Goal: Task Accomplishment & Management: Complete application form

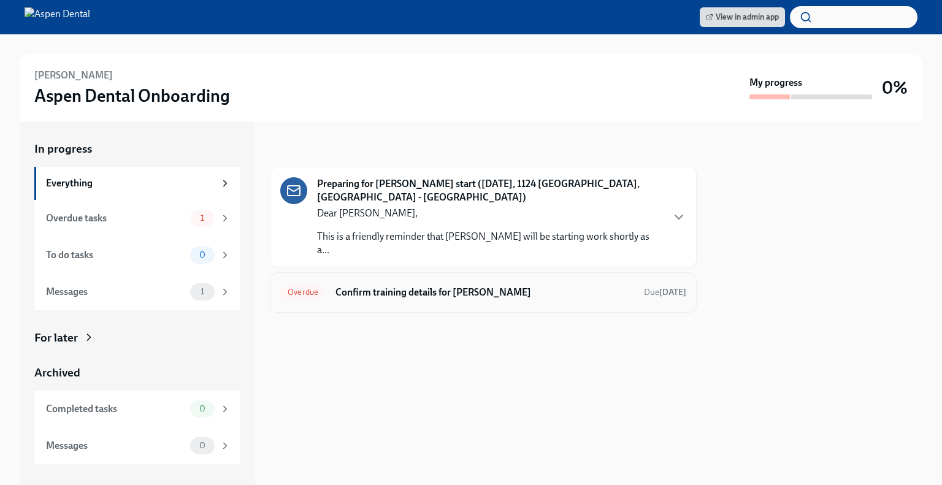
click at [452, 286] on h6 "Confirm training details for [PERSON_NAME]" at bounding box center [484, 292] width 299 height 13
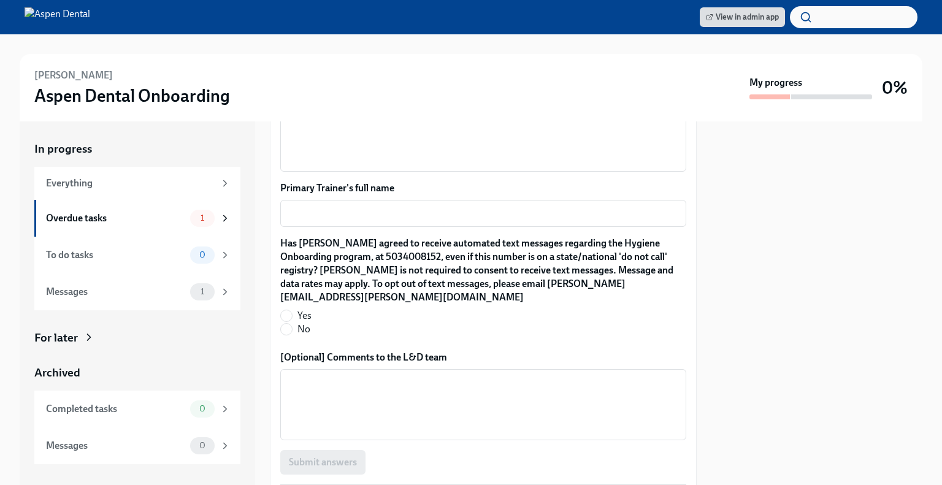
scroll to position [1243, 0]
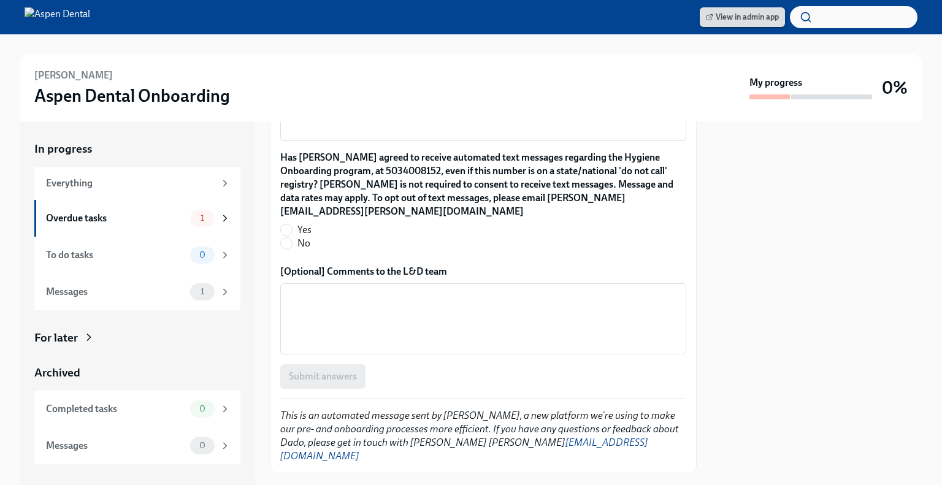
click at [725, 20] on span "View in admin app" at bounding box center [742, 17] width 73 height 12
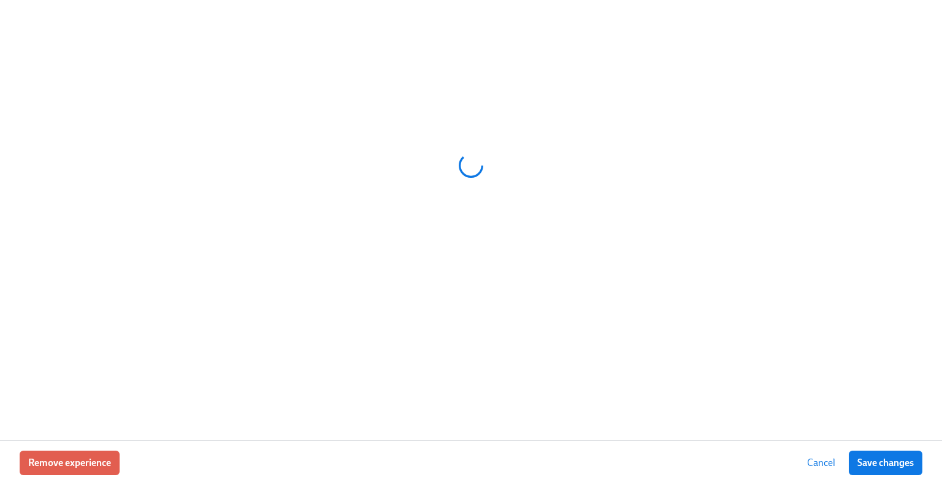
scroll to position [0, 10843]
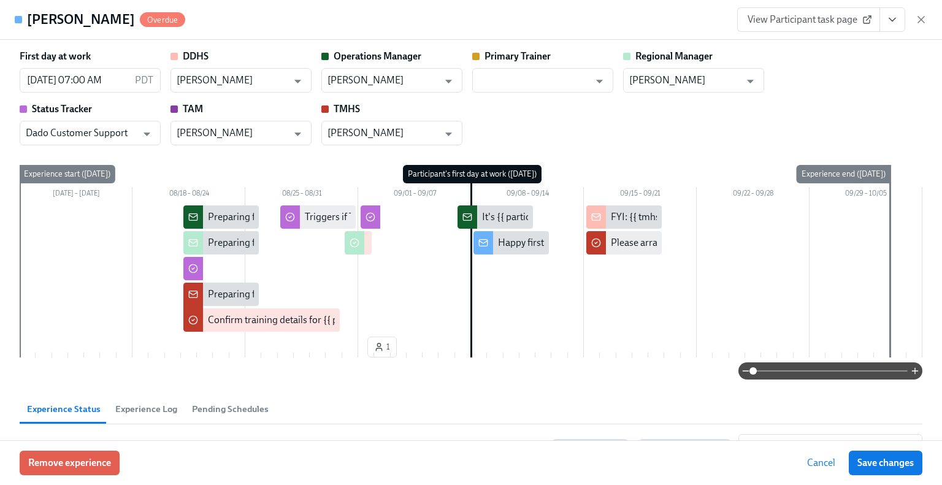
type input "[PERSON_NAME]"
type input "Dado Customer Support"
type input "[PERSON_NAME]"
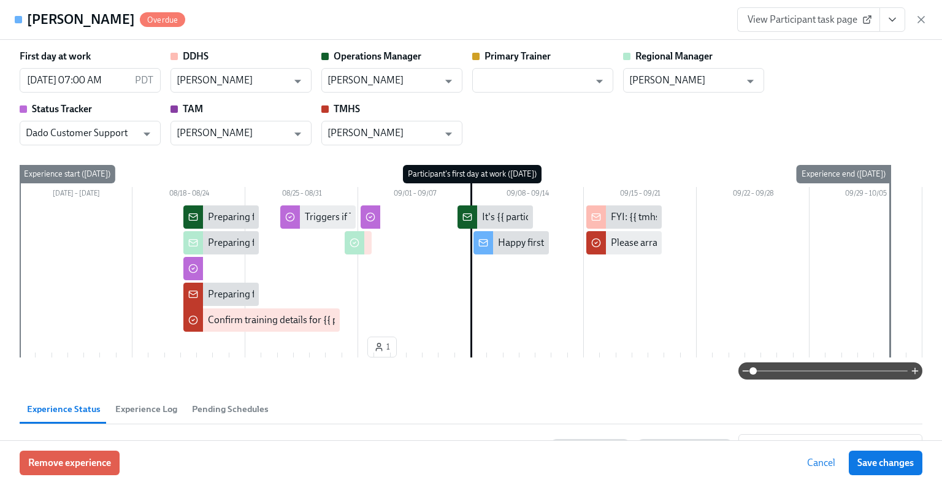
type input "[PERSON_NAME]"
type input "Dado Customer Support"
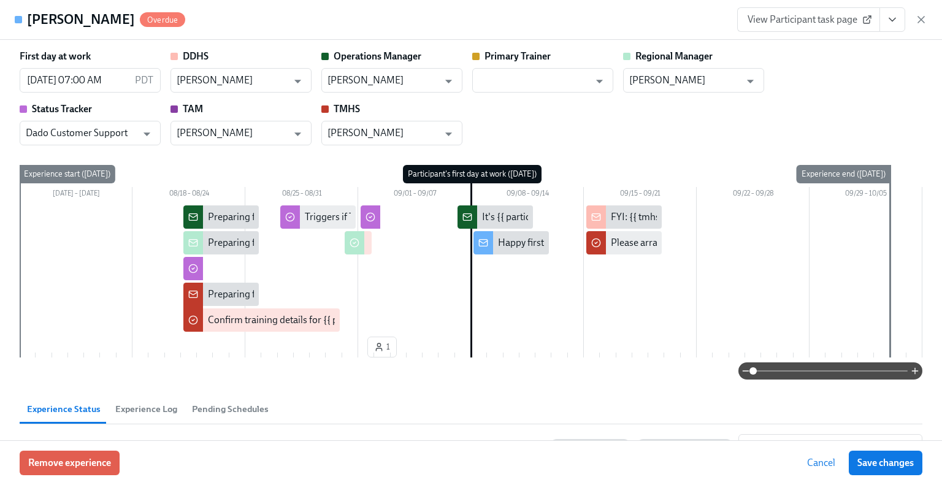
type input "[PERSON_NAME]"
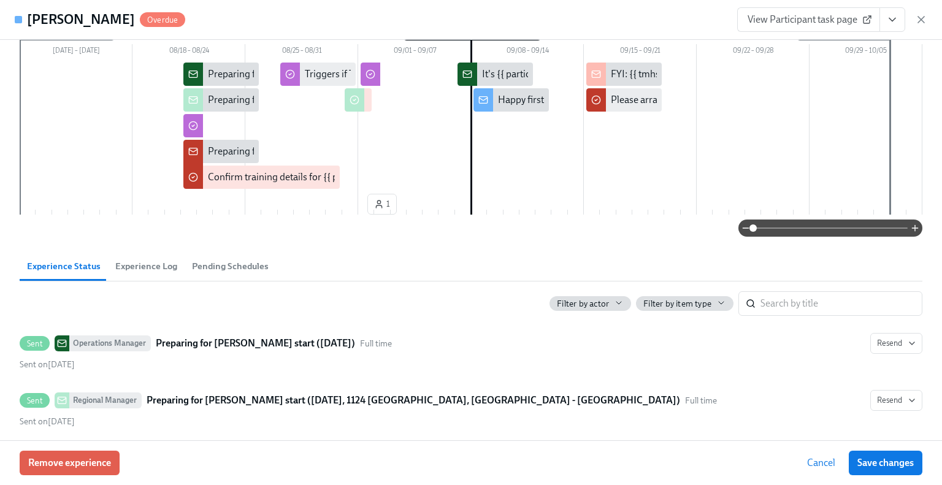
scroll to position [307, 0]
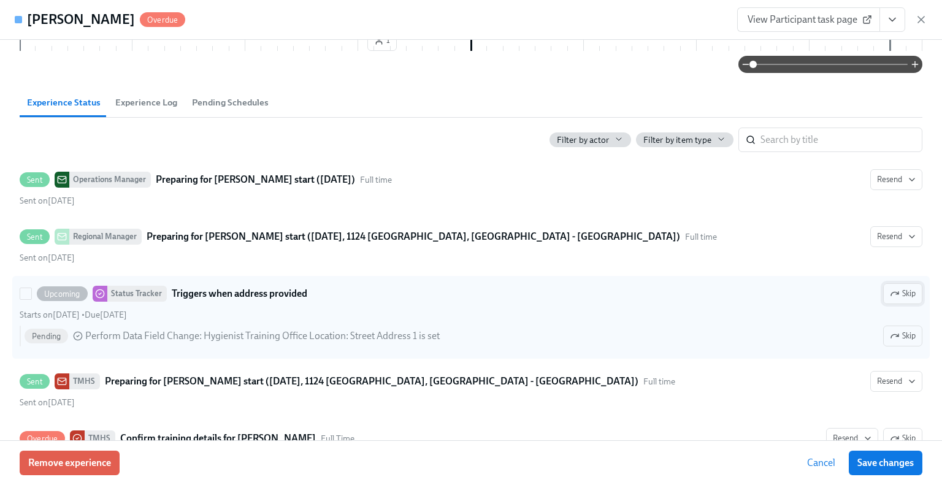
click at [894, 294] on span "Skip" at bounding box center [902, 294] width 26 height 12
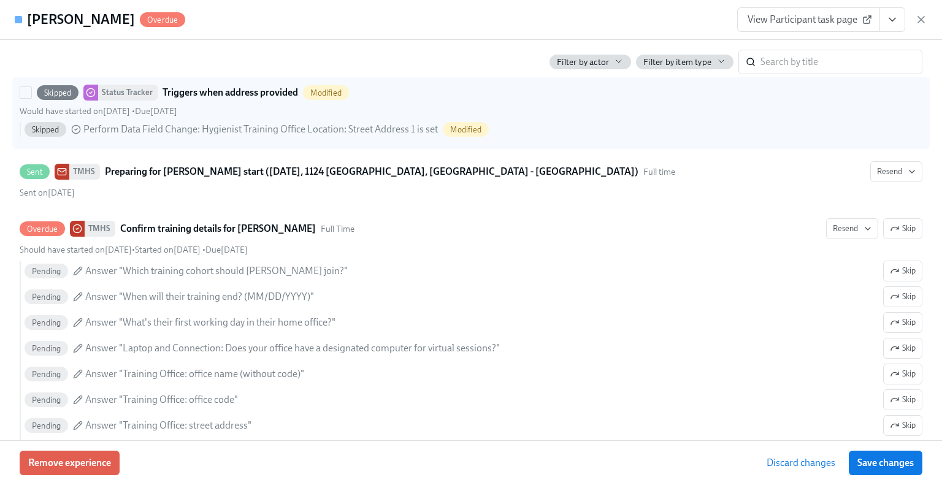
scroll to position [552, 0]
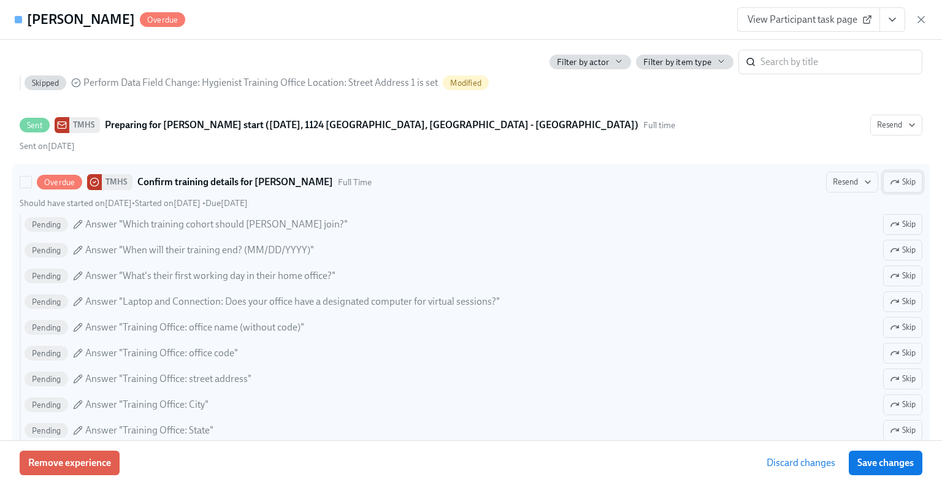
click at [897, 183] on span "Skip" at bounding box center [902, 182] width 26 height 12
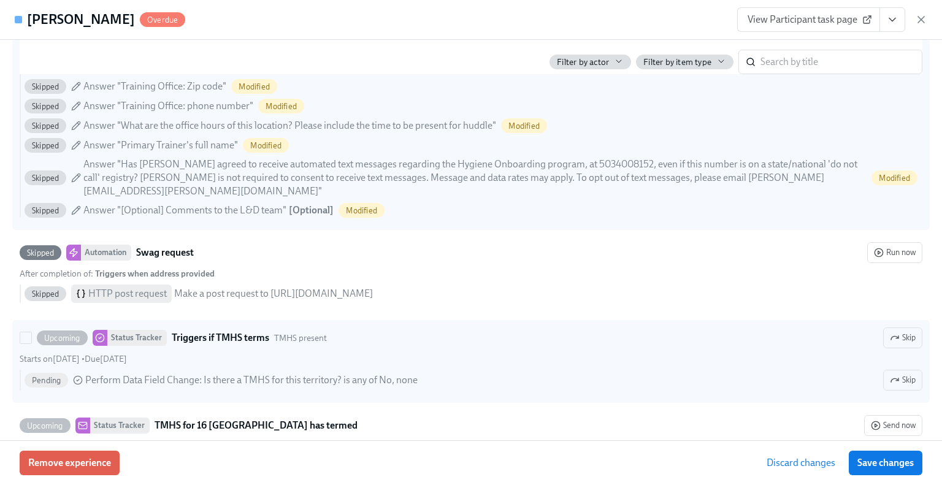
scroll to position [920, 0]
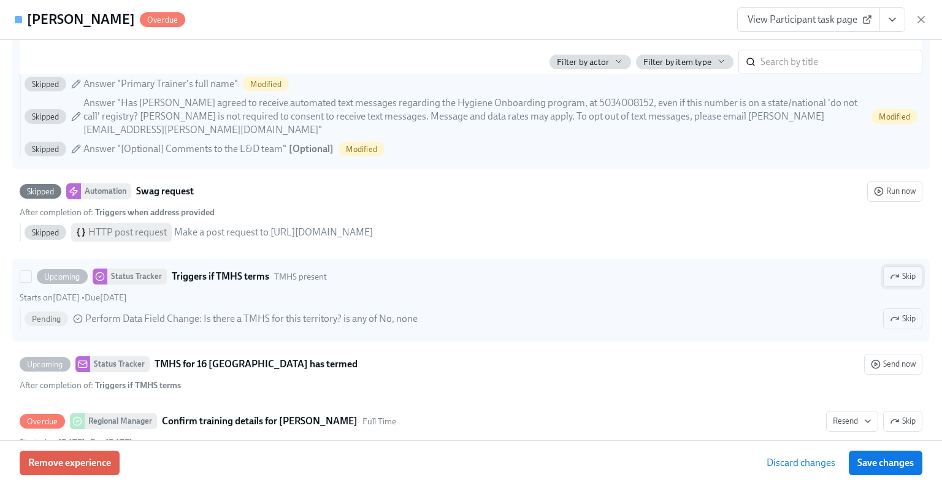
click at [889, 272] on icon "button" at bounding box center [894, 277] width 10 height 10
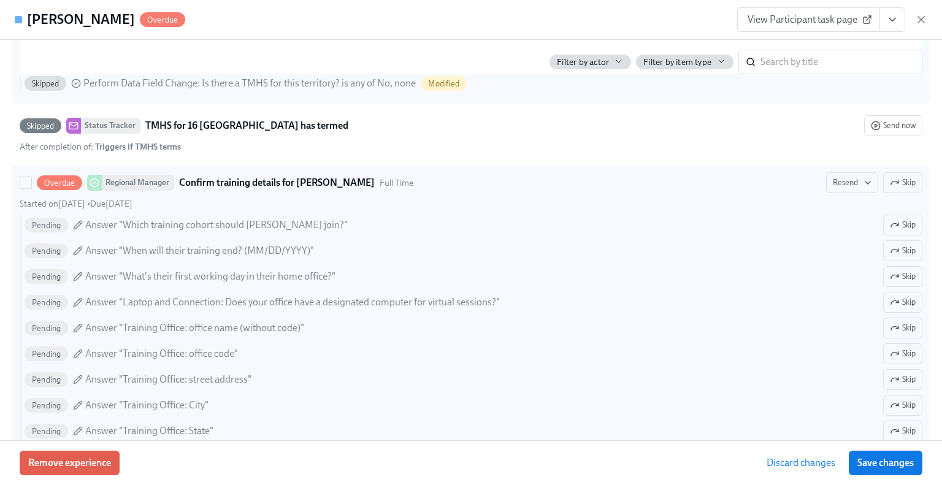
scroll to position [1165, 0]
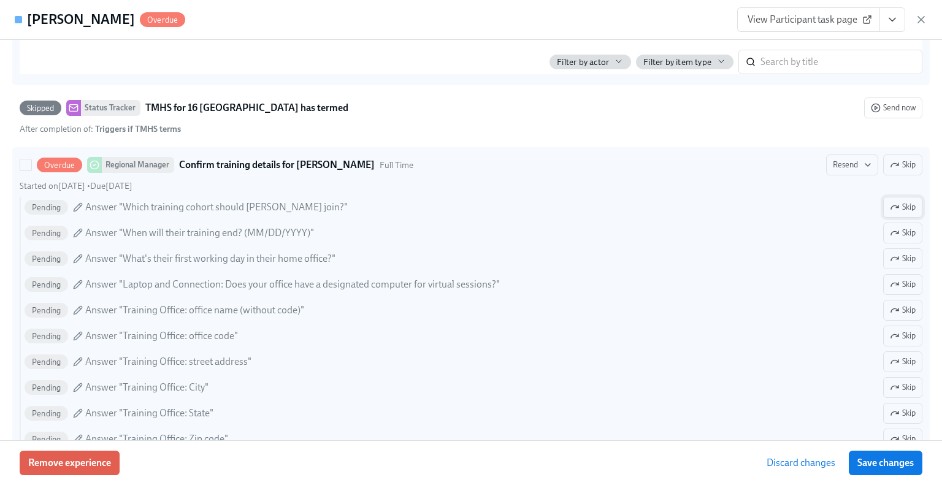
click at [901, 202] on span "Skip" at bounding box center [902, 207] width 26 height 12
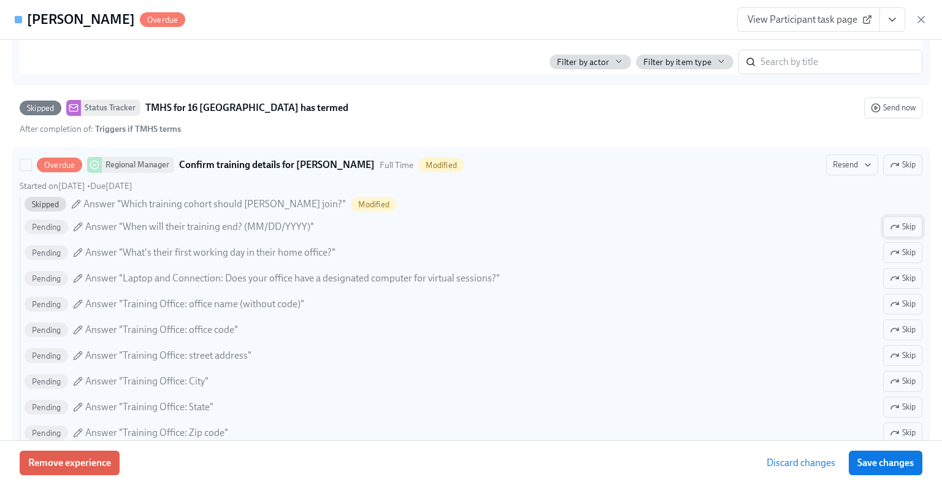
click at [901, 221] on span "Skip" at bounding box center [902, 227] width 26 height 12
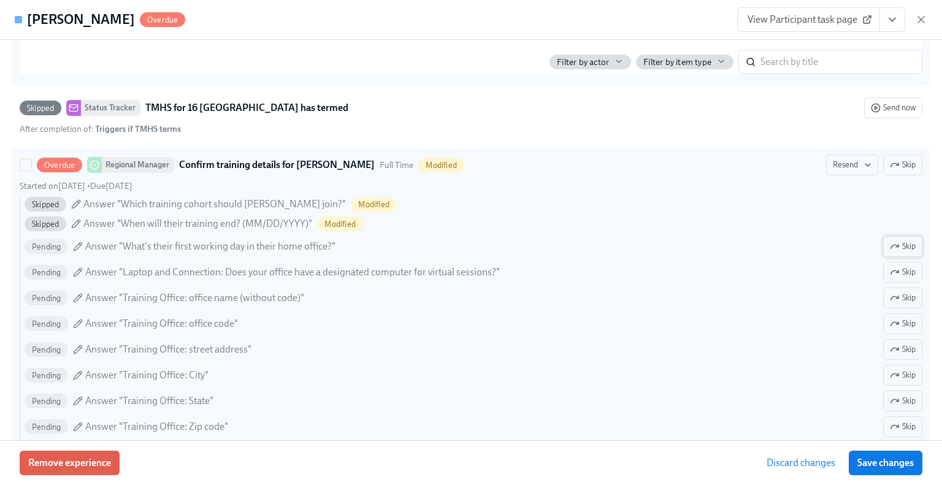
click at [893, 246] on span "Skip" at bounding box center [902, 246] width 26 height 12
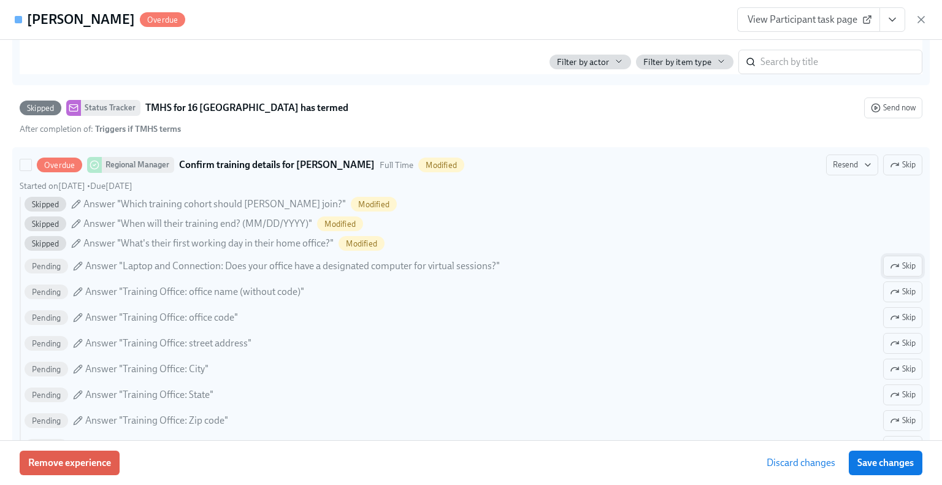
click at [893, 263] on span "Skip" at bounding box center [902, 266] width 26 height 12
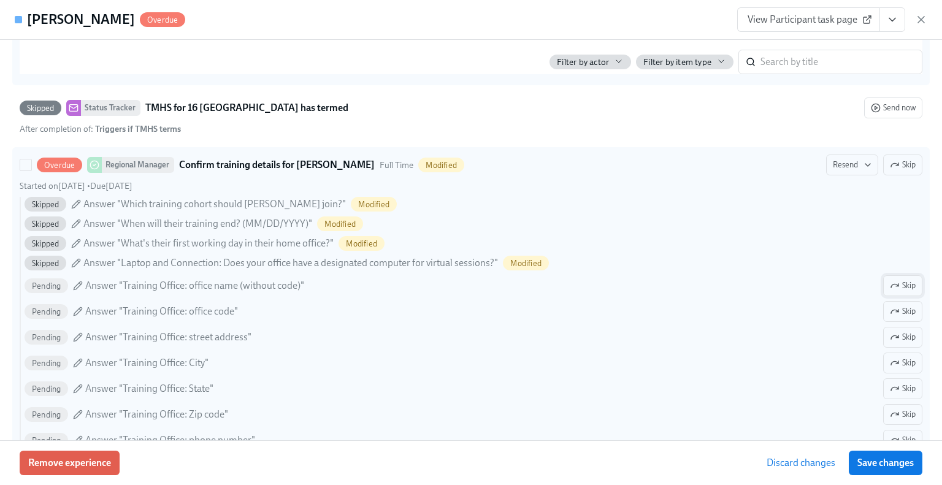
click at [893, 288] on span "Skip" at bounding box center [902, 286] width 26 height 12
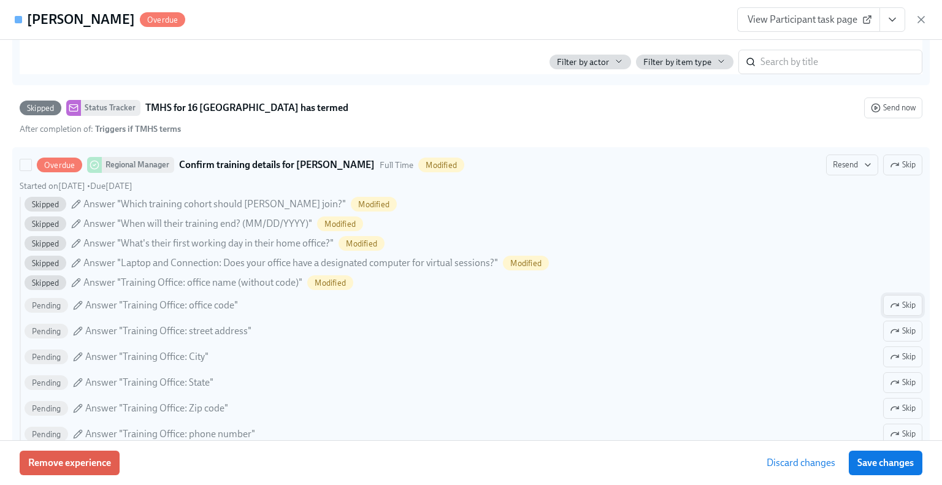
click at [893, 302] on span "Skip" at bounding box center [902, 305] width 26 height 12
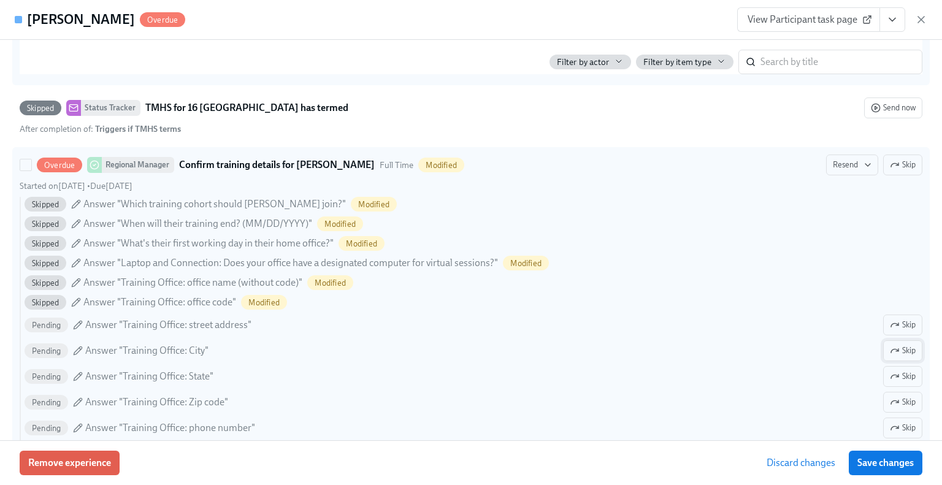
drag, startPoint x: 892, startPoint y: 321, endPoint x: 895, endPoint y: 335, distance: 15.0
click at [892, 321] on span "Skip" at bounding box center [902, 325] width 26 height 12
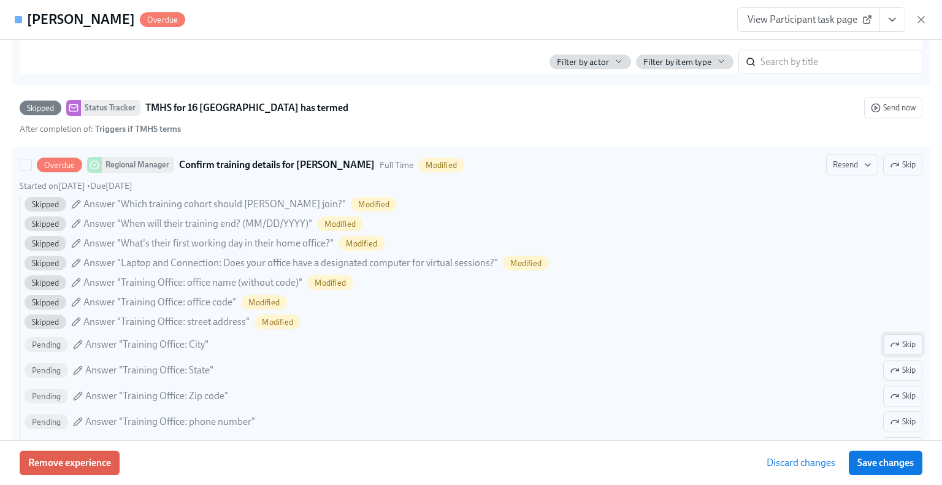
click at [893, 350] on button "Skip" at bounding box center [902, 344] width 39 height 21
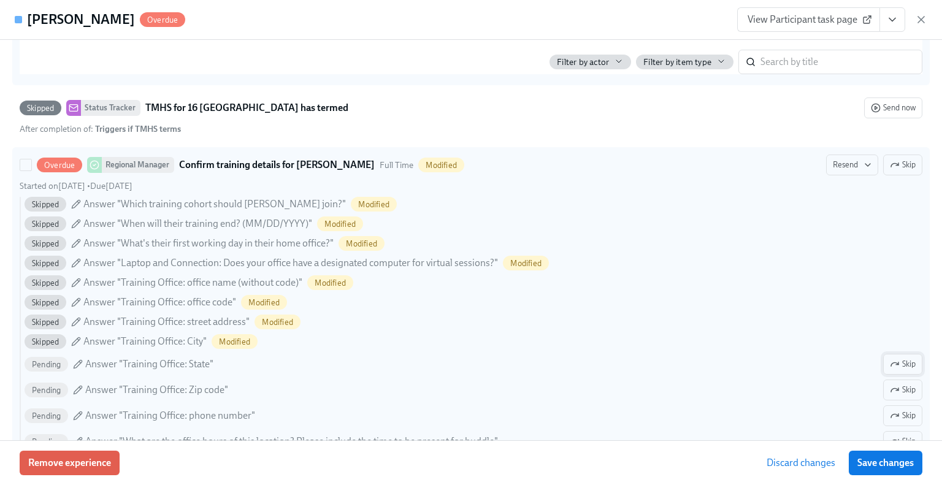
click at [897, 372] on div "Skipped Answer "Which training cohort should [PERSON_NAME] join?" Modified Skip…" at bounding box center [471, 386] width 902 height 378
click at [31, 170] on input "Overdue Regional Manager Confirm training details for [PERSON_NAME] Full Time M…" at bounding box center [25, 164] width 11 height 11
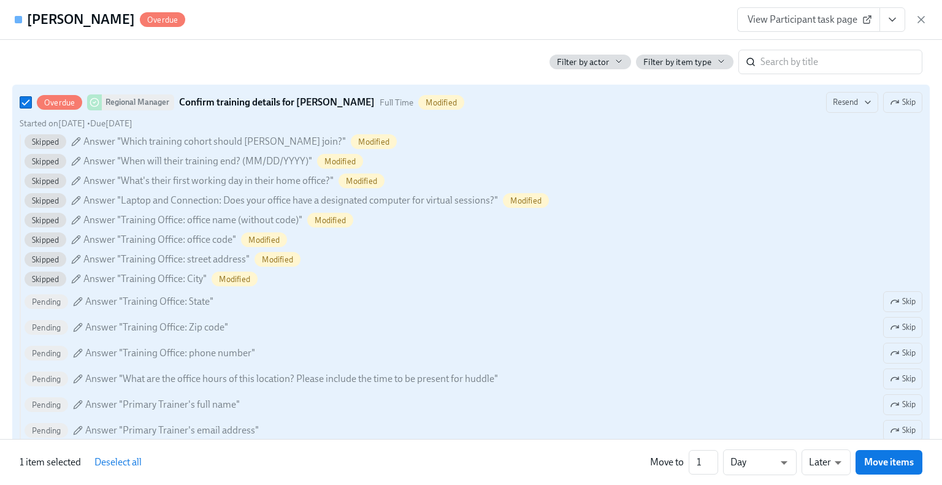
scroll to position [1349, 0]
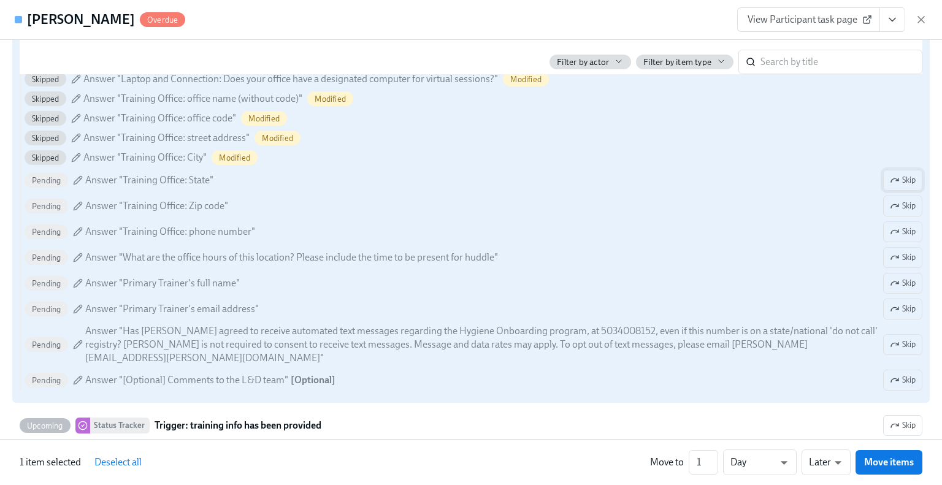
click at [894, 181] on span "Skip" at bounding box center [902, 180] width 26 height 12
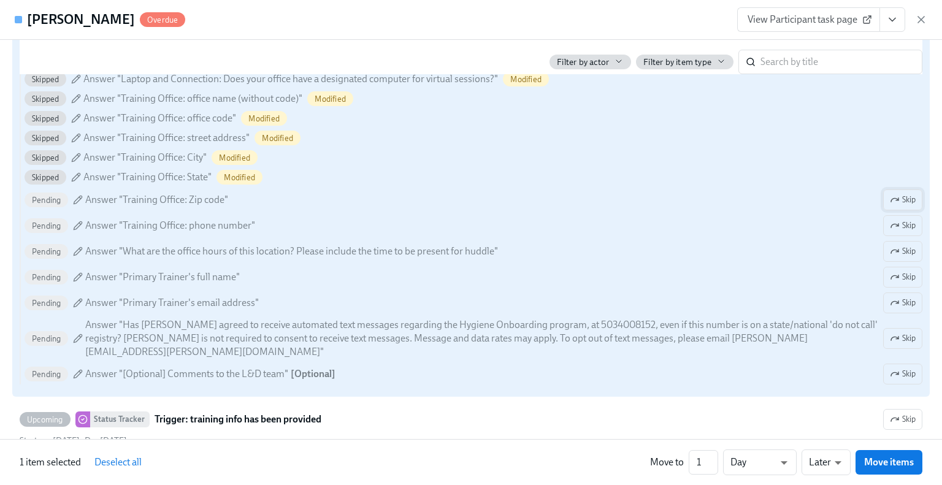
click at [890, 196] on span "Skip" at bounding box center [902, 200] width 26 height 12
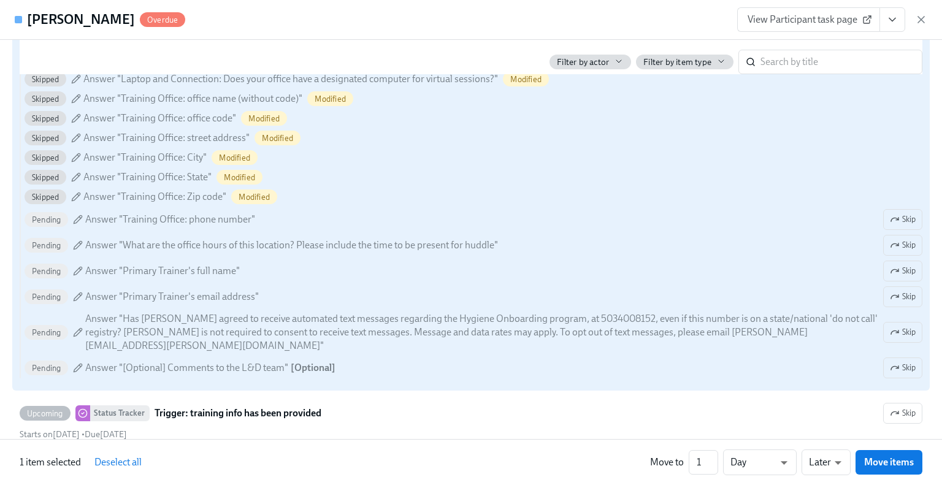
click at [893, 217] on span "Skip" at bounding box center [902, 219] width 26 height 12
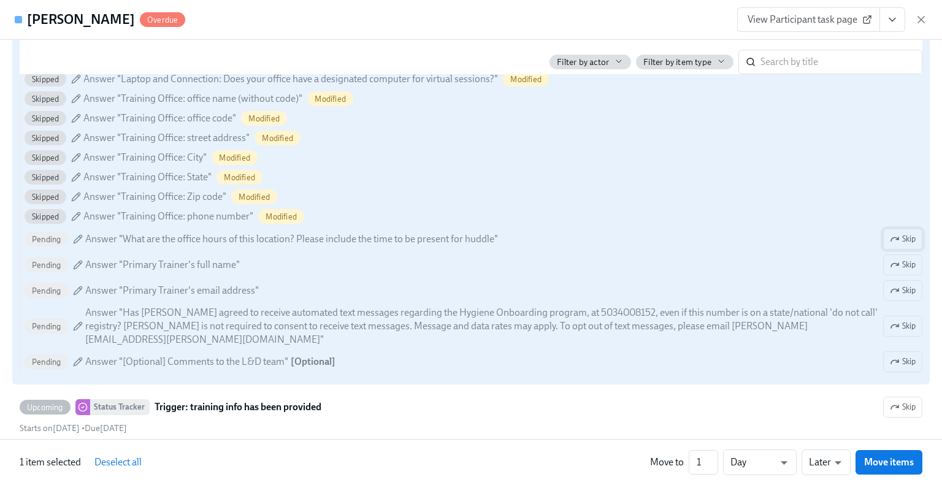
click at [892, 242] on span "Skip" at bounding box center [902, 239] width 26 height 12
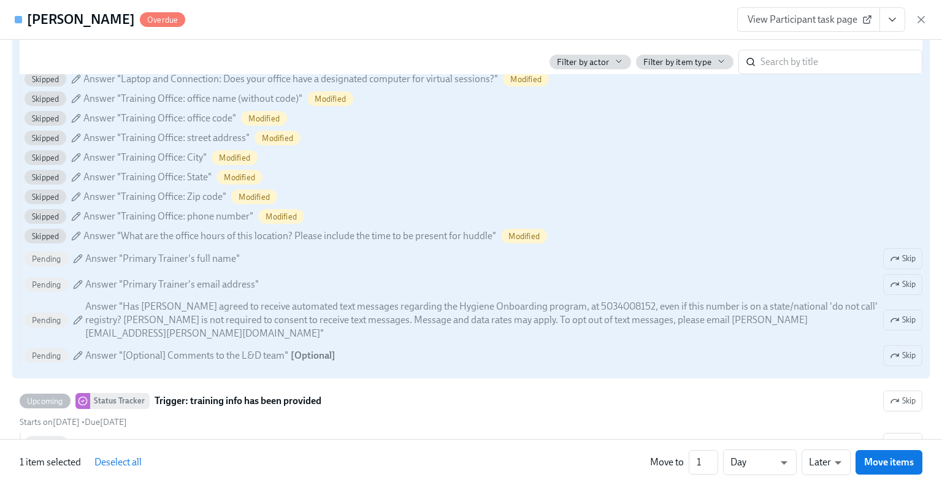
click at [893, 267] on div "Skipped Answer "Which training cohort should [PERSON_NAME] join?" Modified Skip…" at bounding box center [471, 189] width 902 height 353
checkbox input "false"
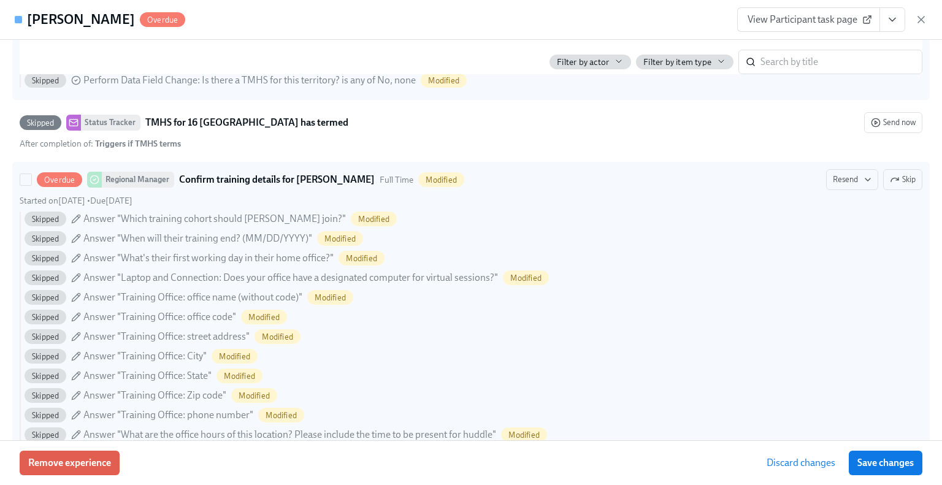
scroll to position [1149, 0]
click at [893, 178] on span "Skip" at bounding box center [902, 180] width 26 height 12
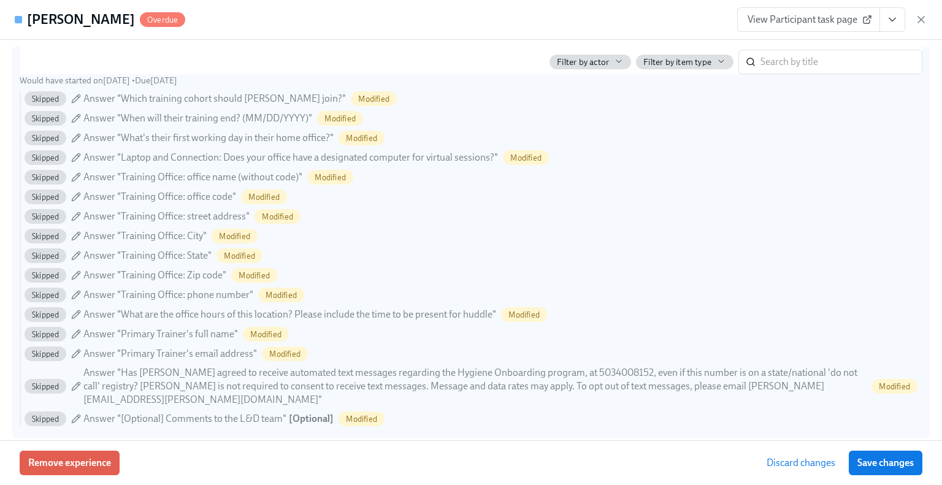
scroll to position [1456, 0]
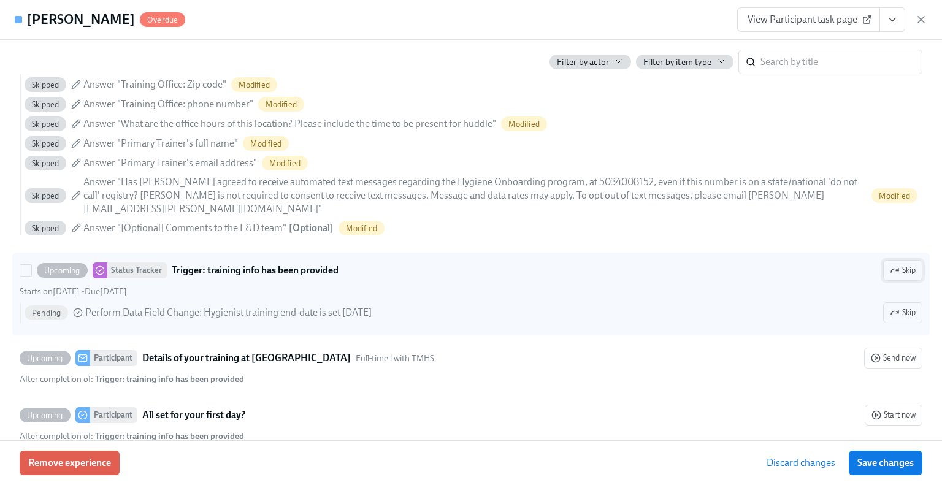
click at [900, 276] on button "Skip" at bounding box center [902, 270] width 39 height 21
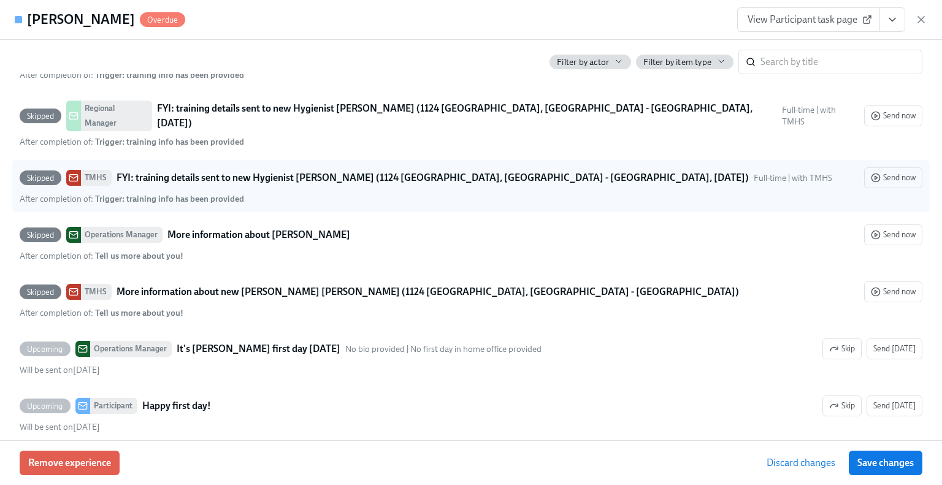
scroll to position [2253, 0]
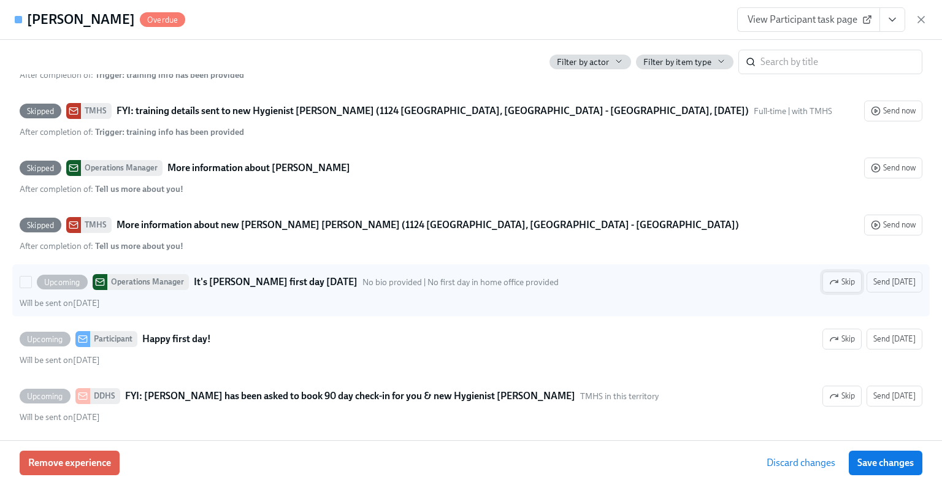
click at [833, 277] on icon "button" at bounding box center [834, 282] width 10 height 10
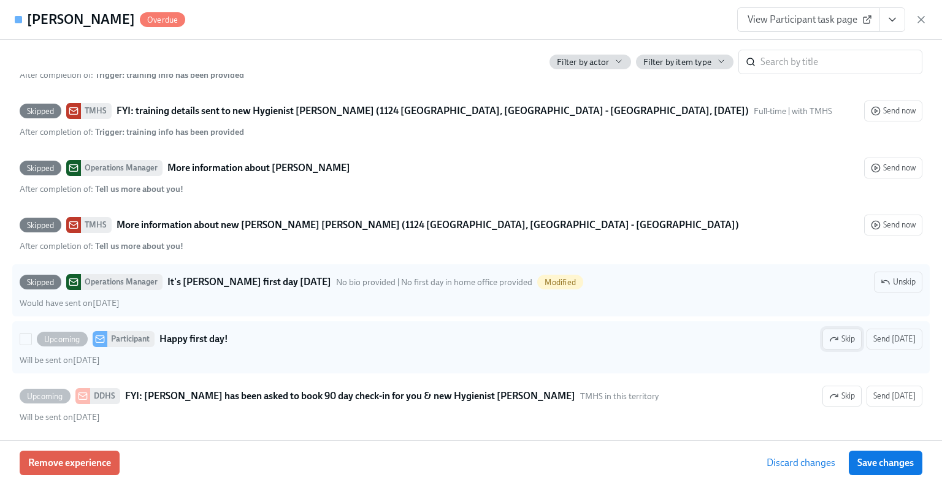
click at [836, 333] on span "Skip" at bounding box center [842, 339] width 26 height 12
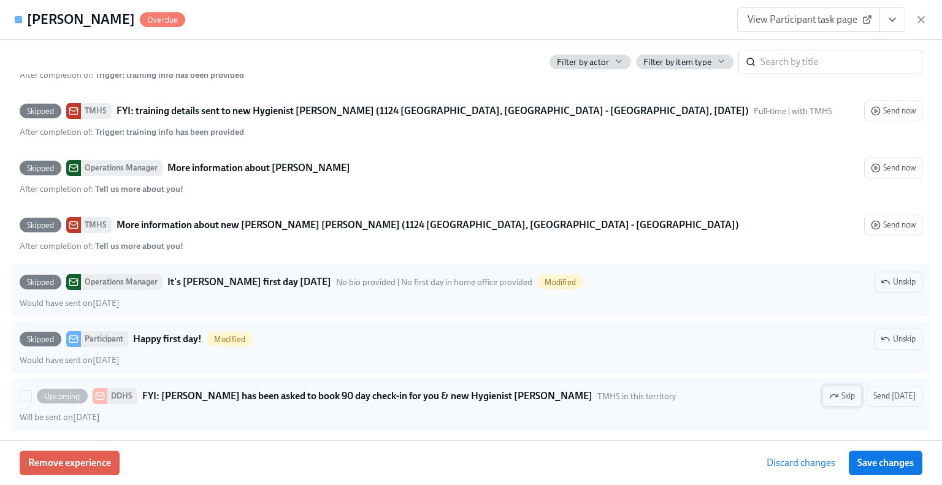
click at [832, 390] on span "Skip" at bounding box center [842, 396] width 26 height 12
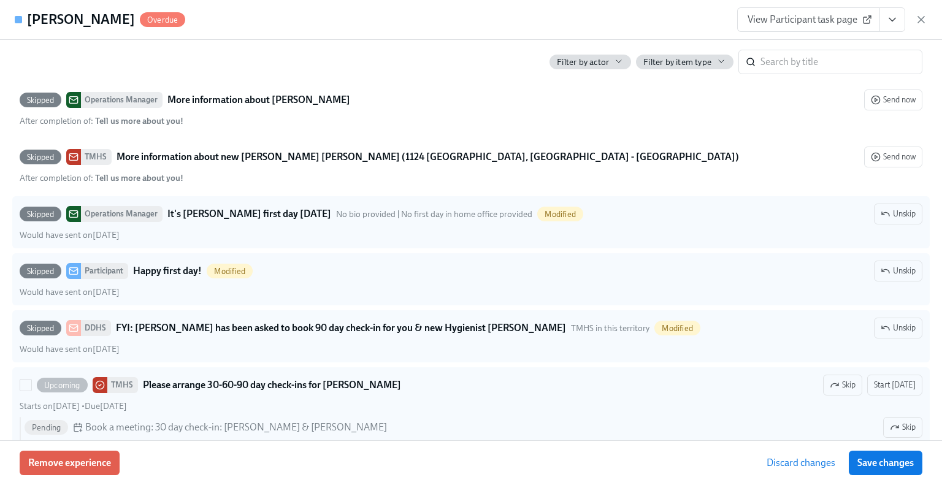
scroll to position [2381, 0]
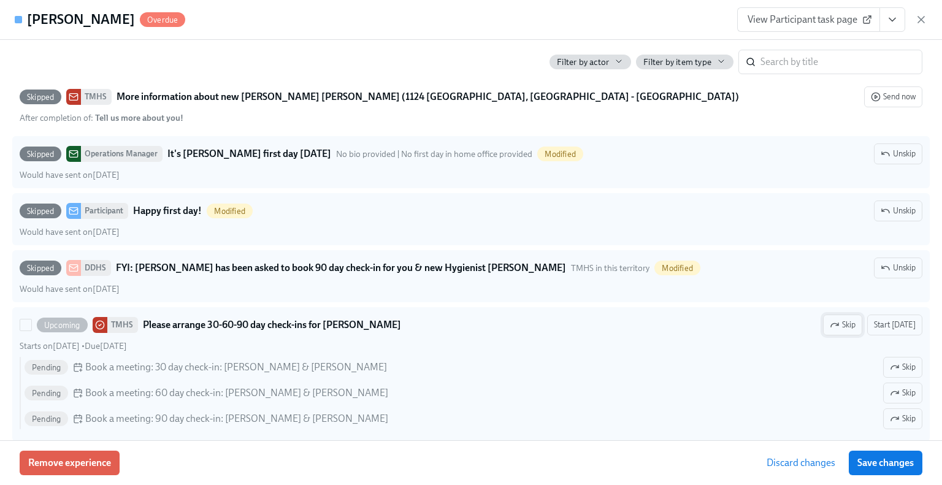
click at [843, 319] on span "Skip" at bounding box center [842, 325] width 26 height 12
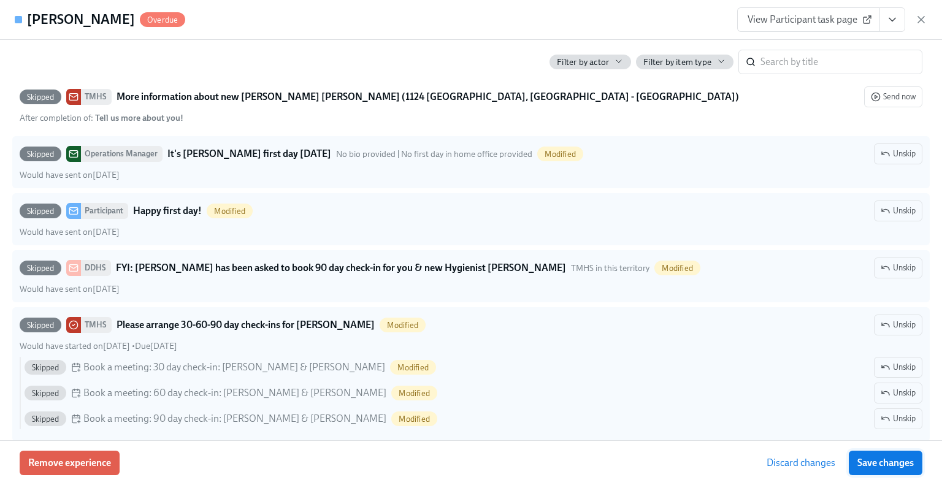
click at [883, 463] on span "Save changes" at bounding box center [885, 463] width 56 height 12
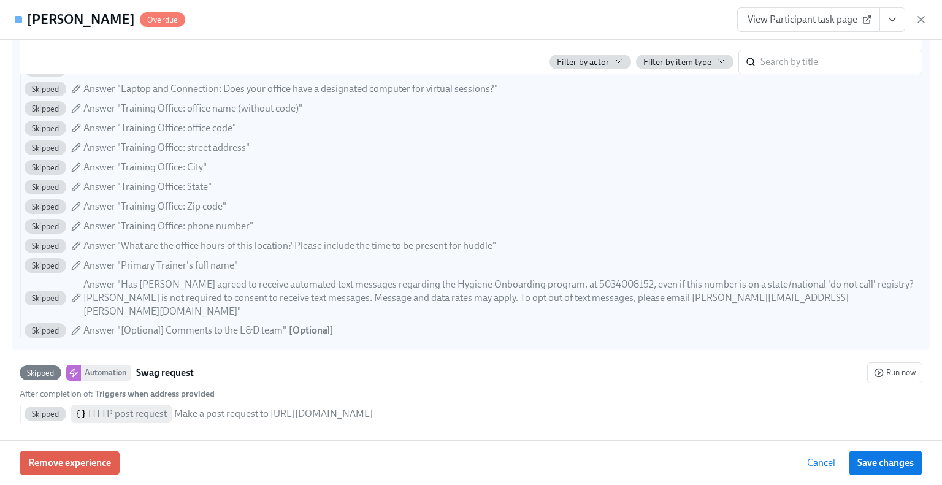
scroll to position [638, 0]
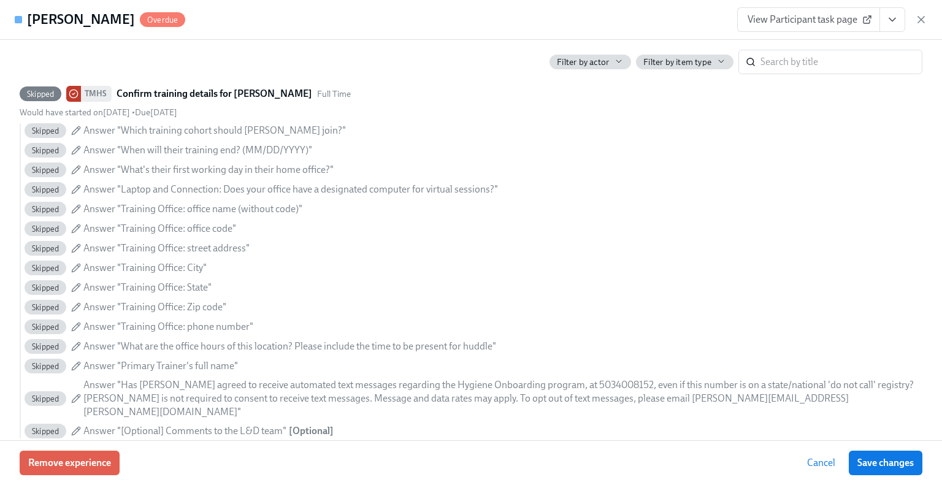
click at [76, 13] on h4 "[PERSON_NAME]" at bounding box center [81, 19] width 108 height 18
